Goal: Navigation & Orientation: Find specific page/section

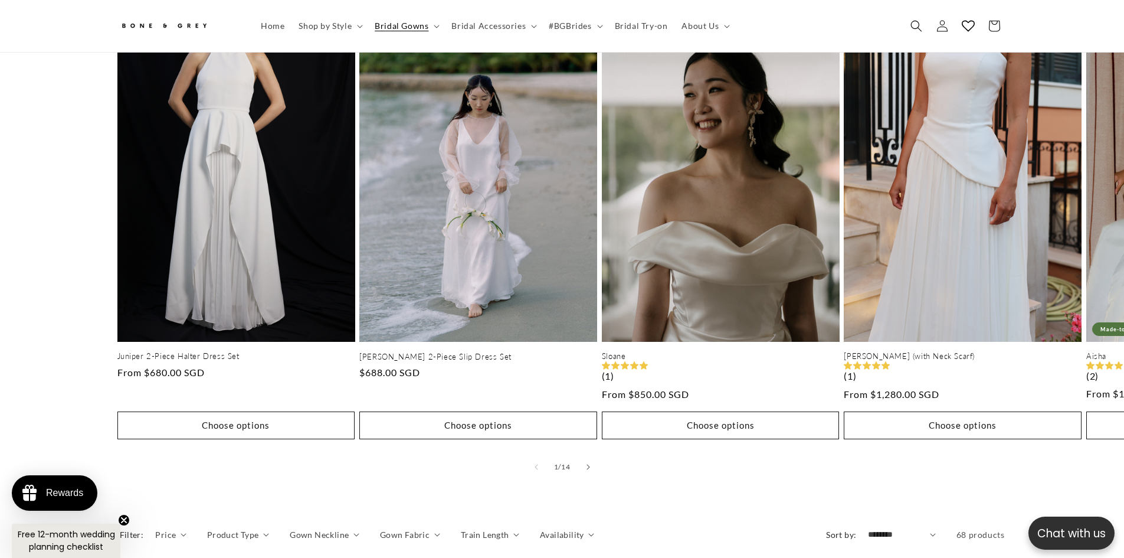
scroll to position [643, 0]
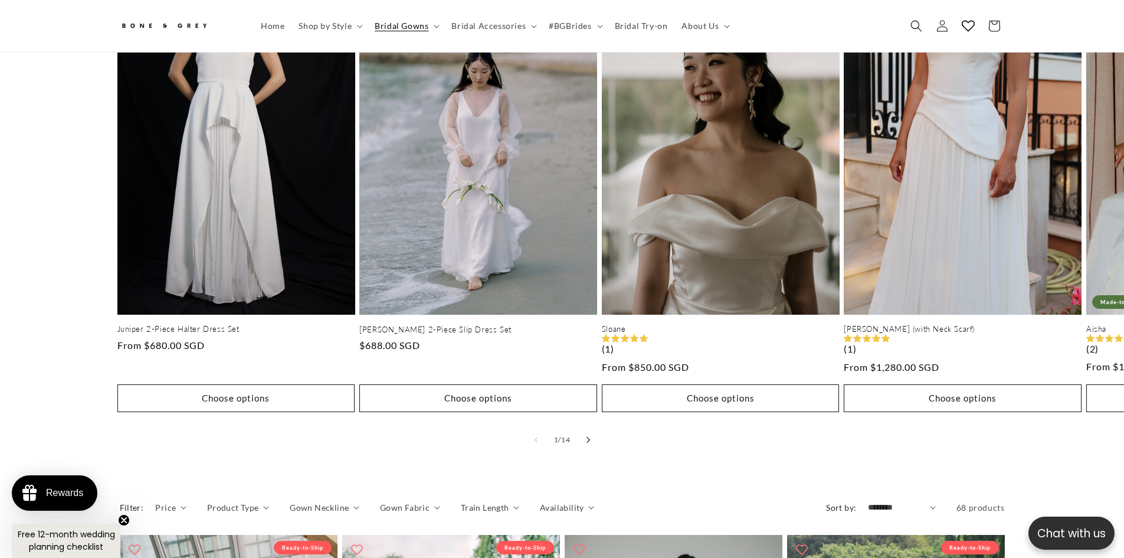
click at [595, 427] on button "Slide right" at bounding box center [588, 440] width 26 height 26
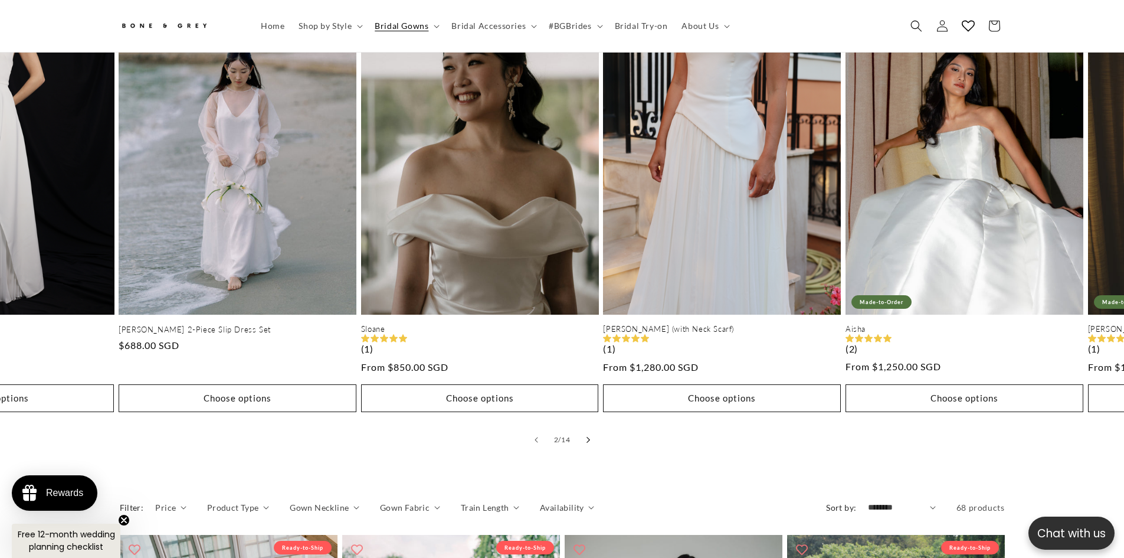
click at [588, 436] on icon "Slide right" at bounding box center [588, 439] width 4 height 6
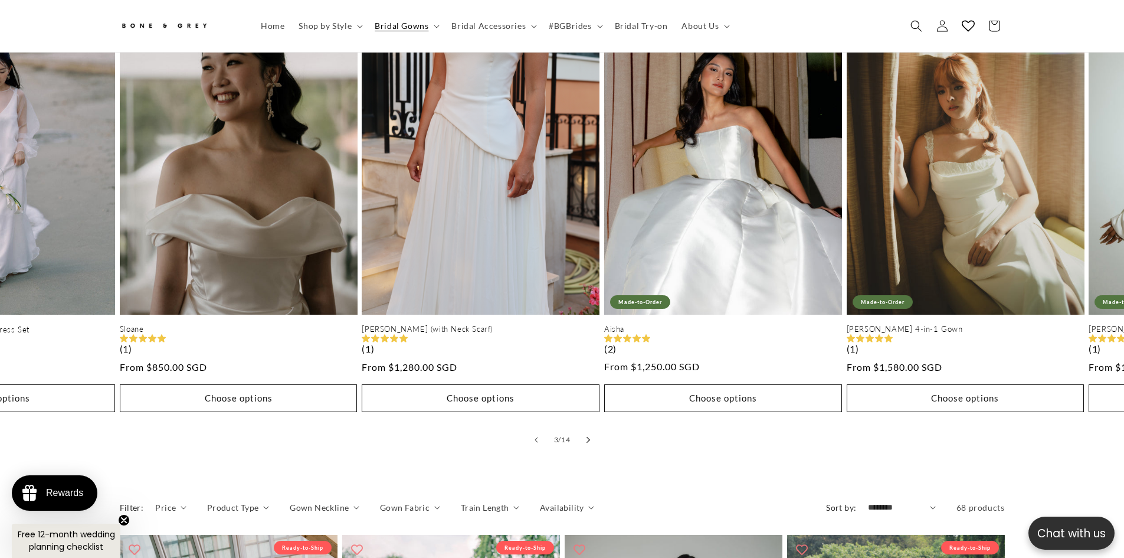
click at [588, 436] on icon "Slide right" at bounding box center [588, 439] width 4 height 6
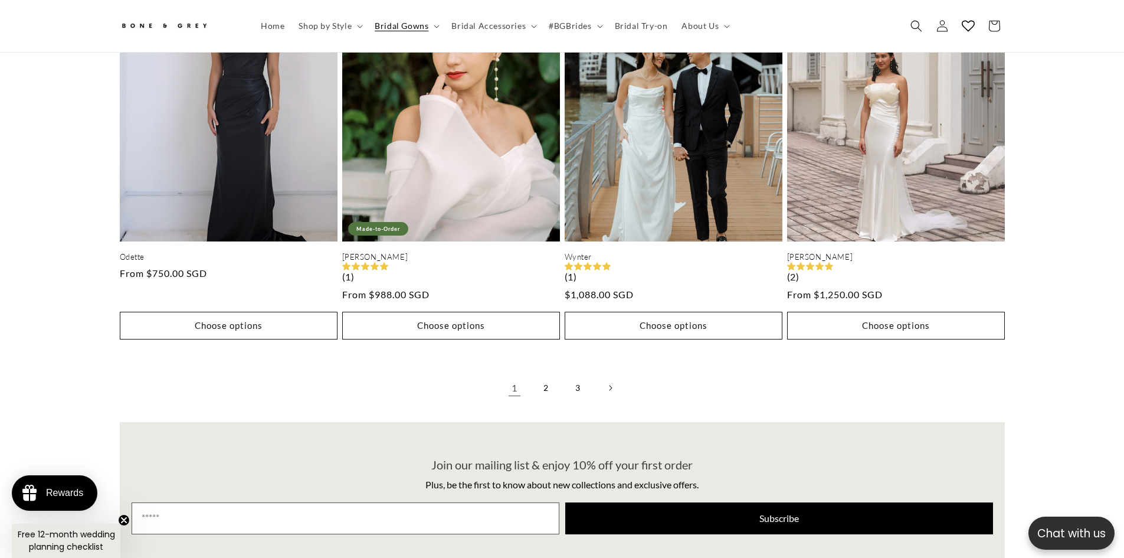
scroll to position [3180, 0]
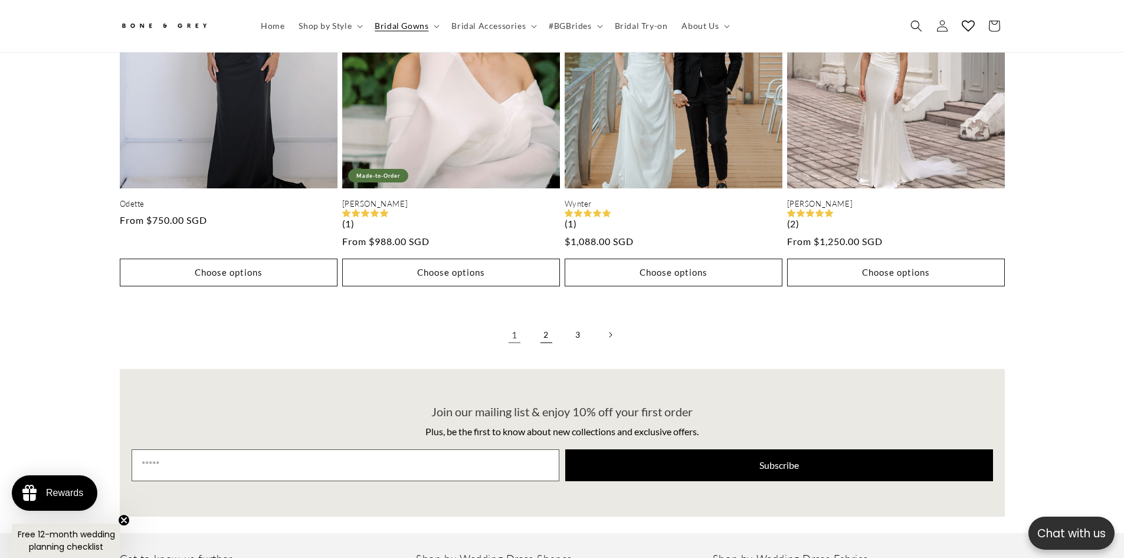
click at [538, 322] on link "2" at bounding box center [546, 335] width 26 height 26
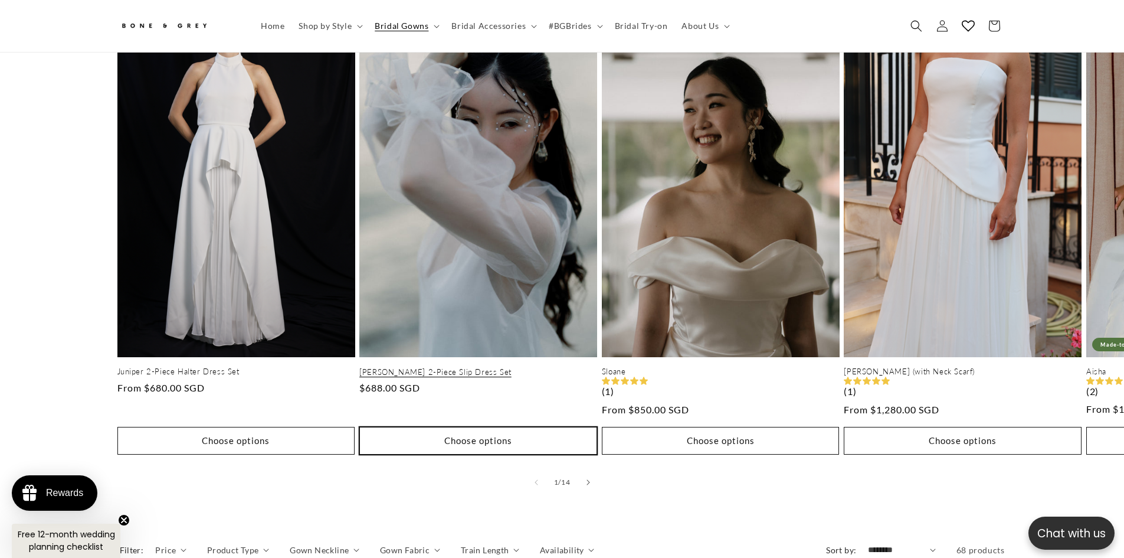
scroll to position [643, 0]
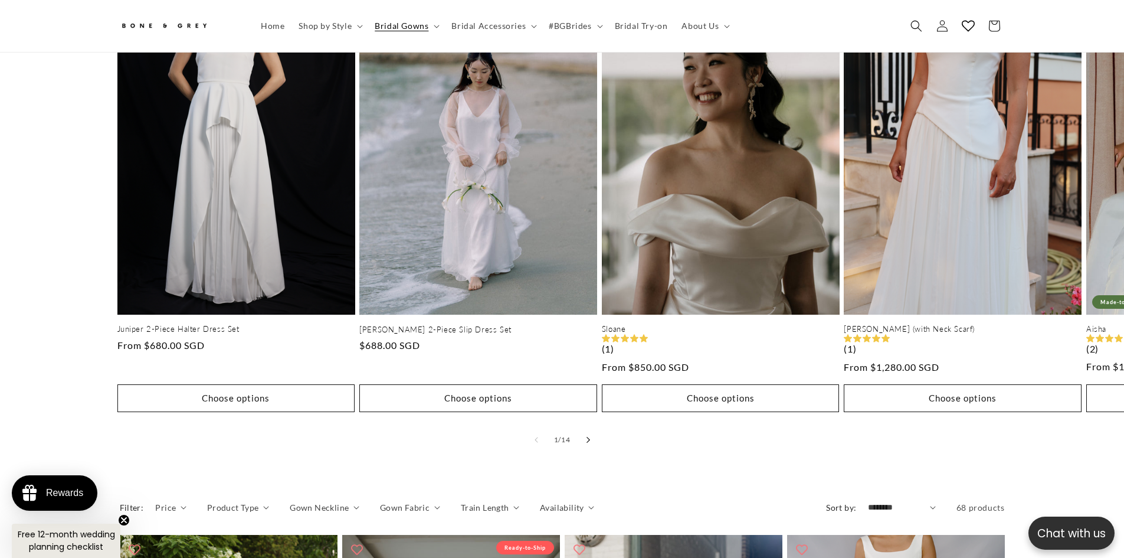
click at [594, 429] on button "Slide right" at bounding box center [588, 440] width 26 height 26
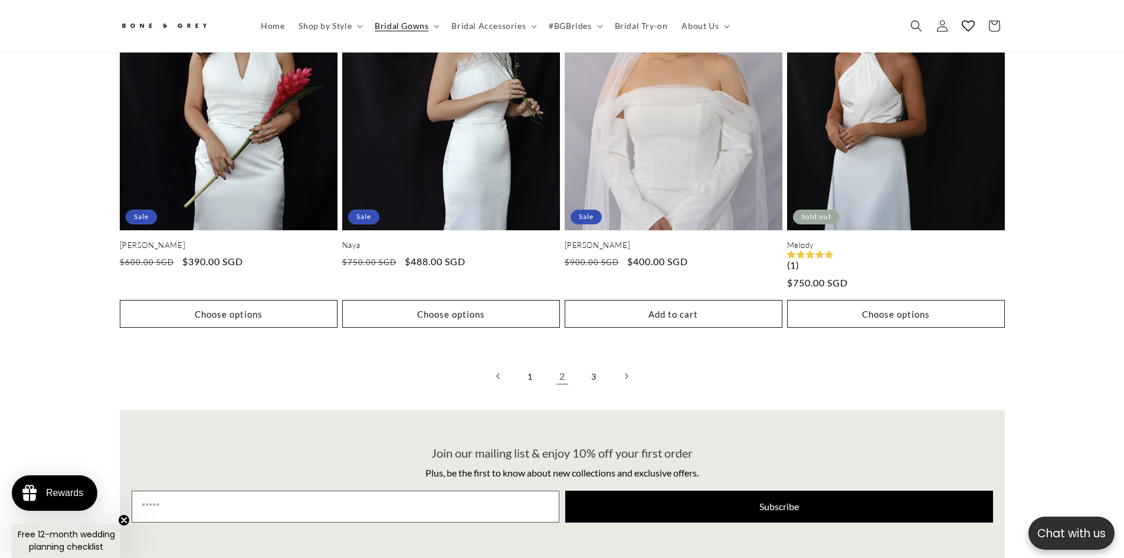
scroll to position [0, 325]
click at [590, 368] on link "3" at bounding box center [594, 376] width 26 height 26
click at [600, 364] on link "3" at bounding box center [594, 376] width 26 height 26
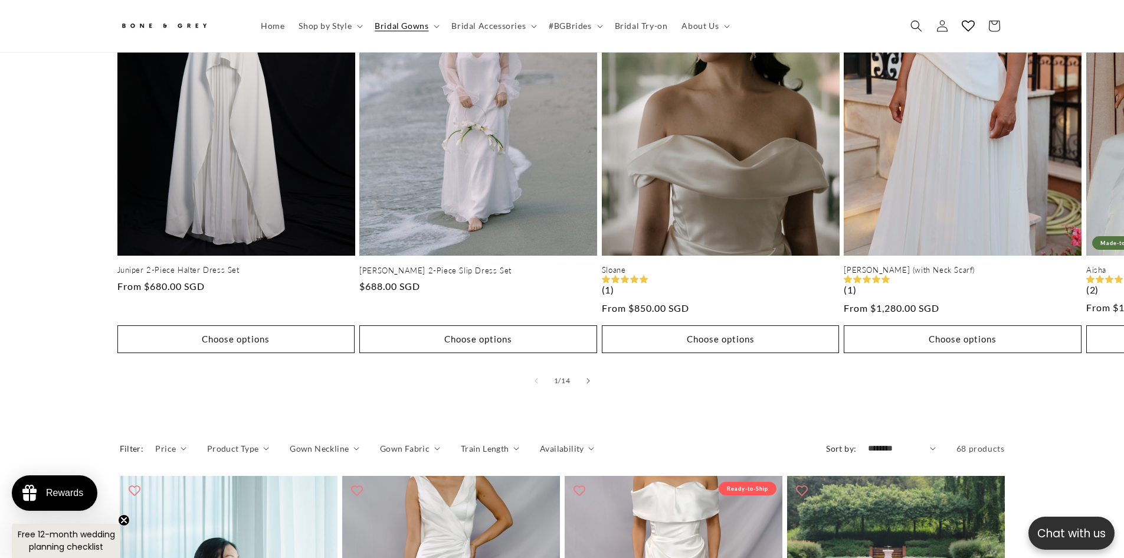
scroll to position [0, 649]
